Goal: Find specific page/section: Find specific page/section

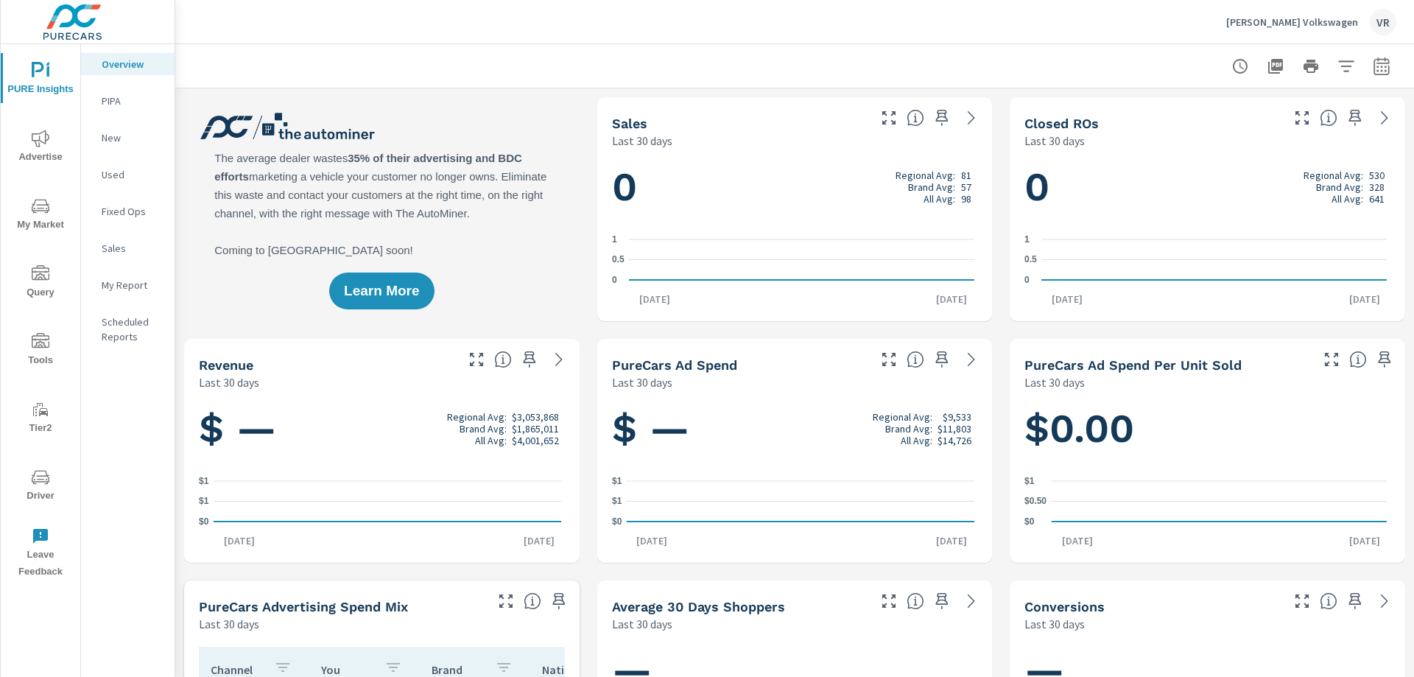
click at [38, 486] on span "Driver" at bounding box center [40, 486] width 71 height 36
click at [54, 478] on span "Driver" at bounding box center [40, 486] width 71 height 36
